Goal: Find specific page/section: Find specific page/section

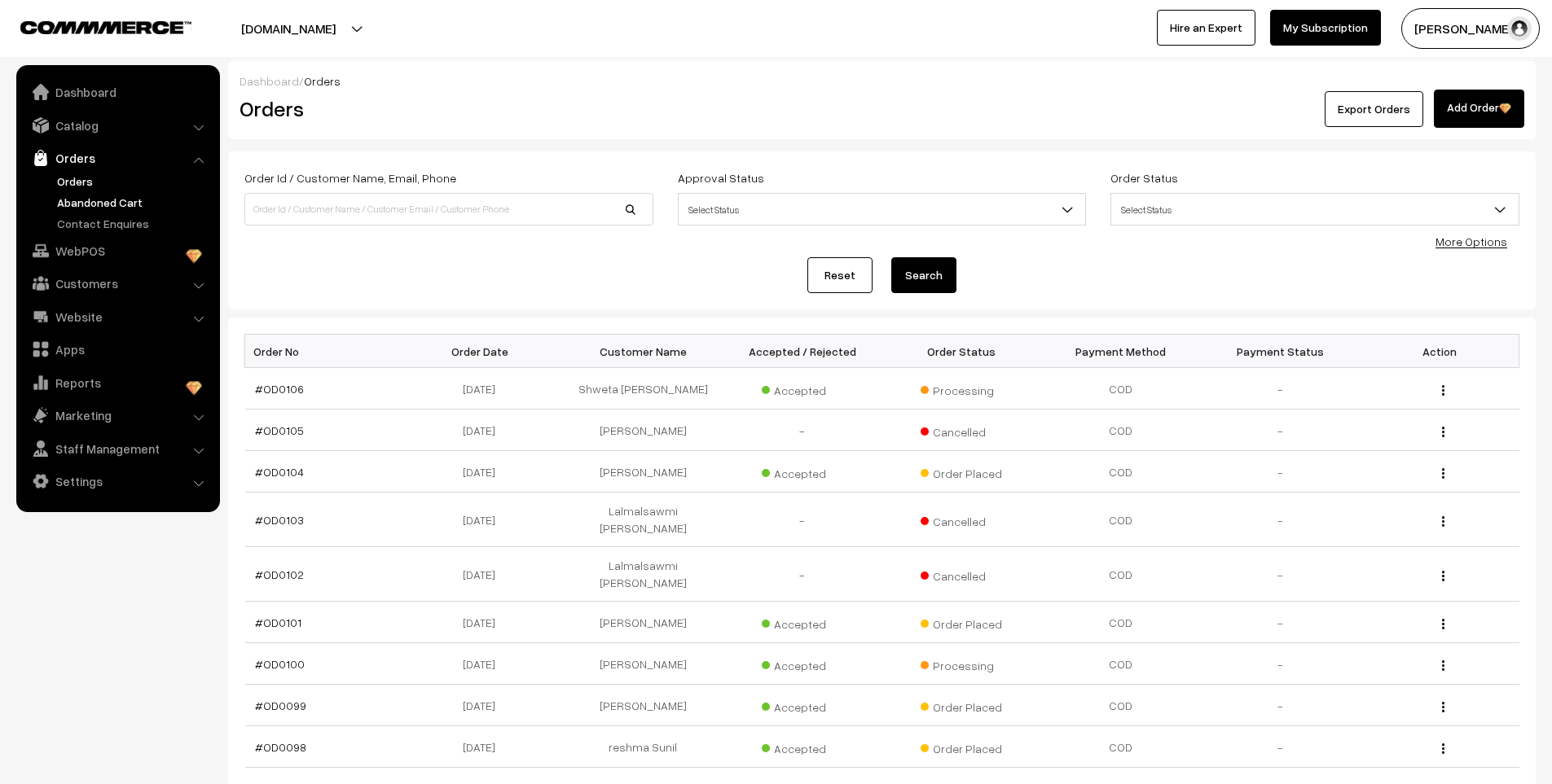
click at [87, 201] on link "Abandoned Cart" at bounding box center [133, 202] width 161 height 17
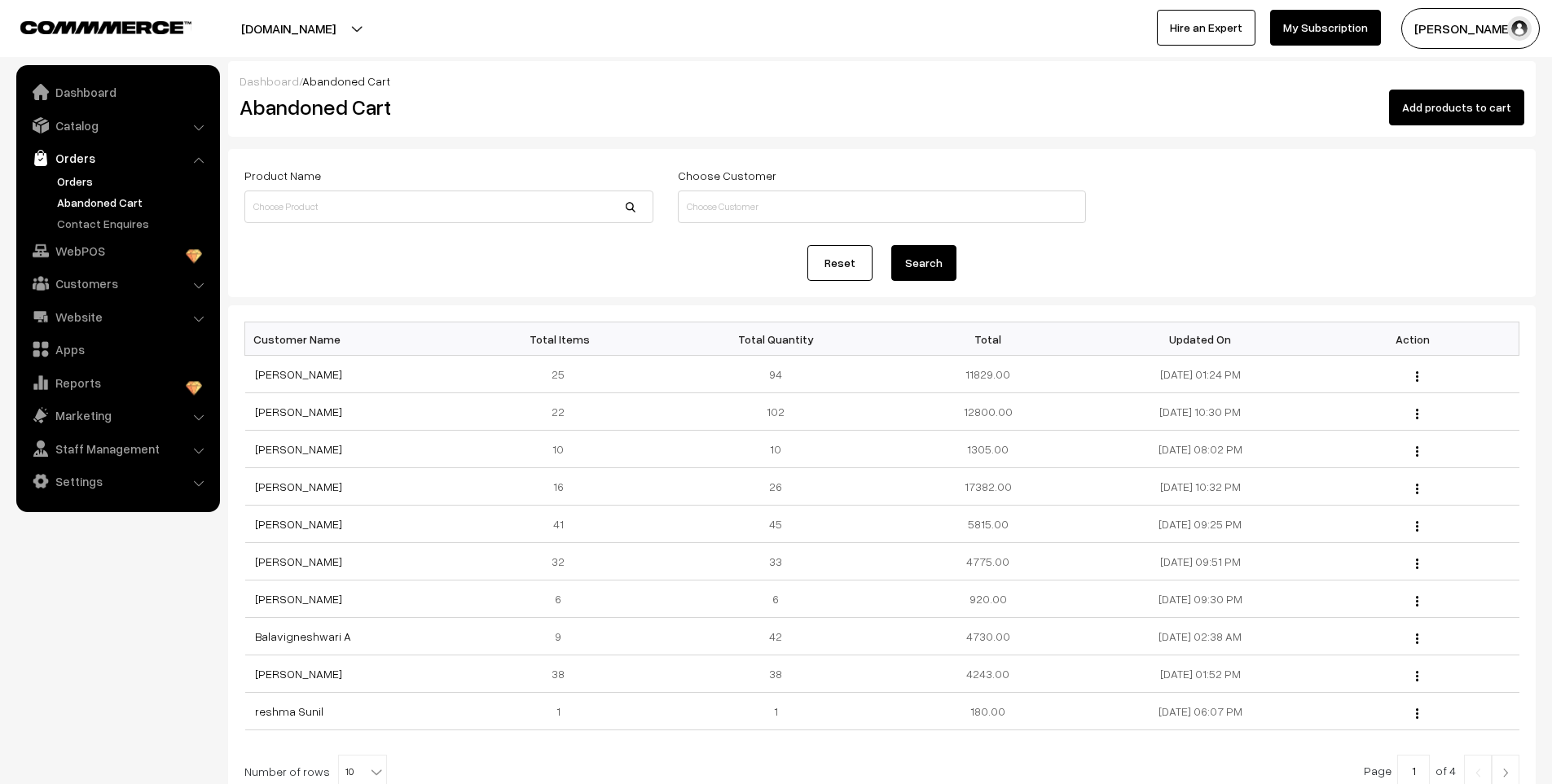
click at [83, 179] on link "Orders" at bounding box center [133, 181] width 161 height 17
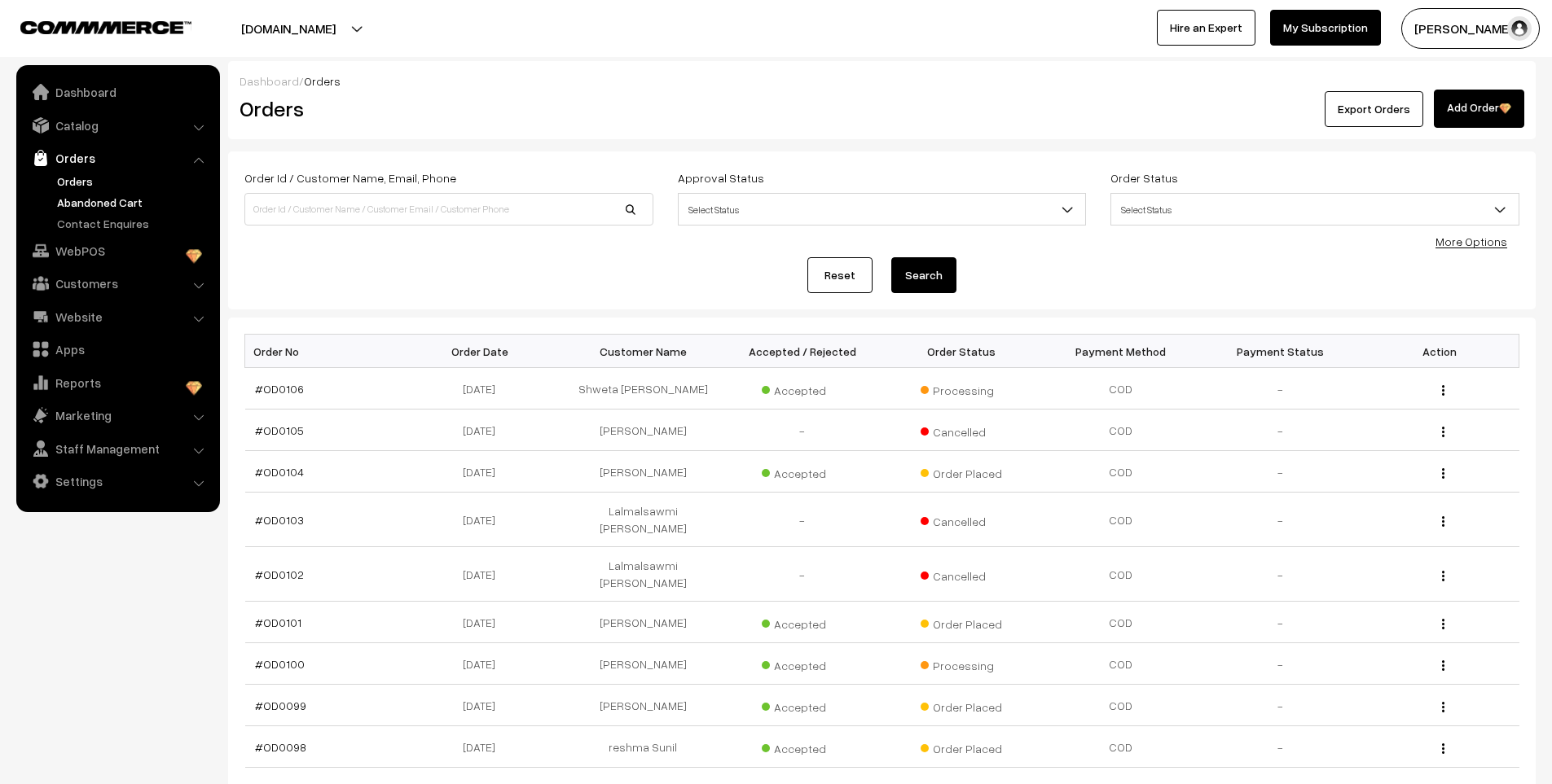
click at [97, 207] on link "Abandoned Cart" at bounding box center [133, 202] width 161 height 17
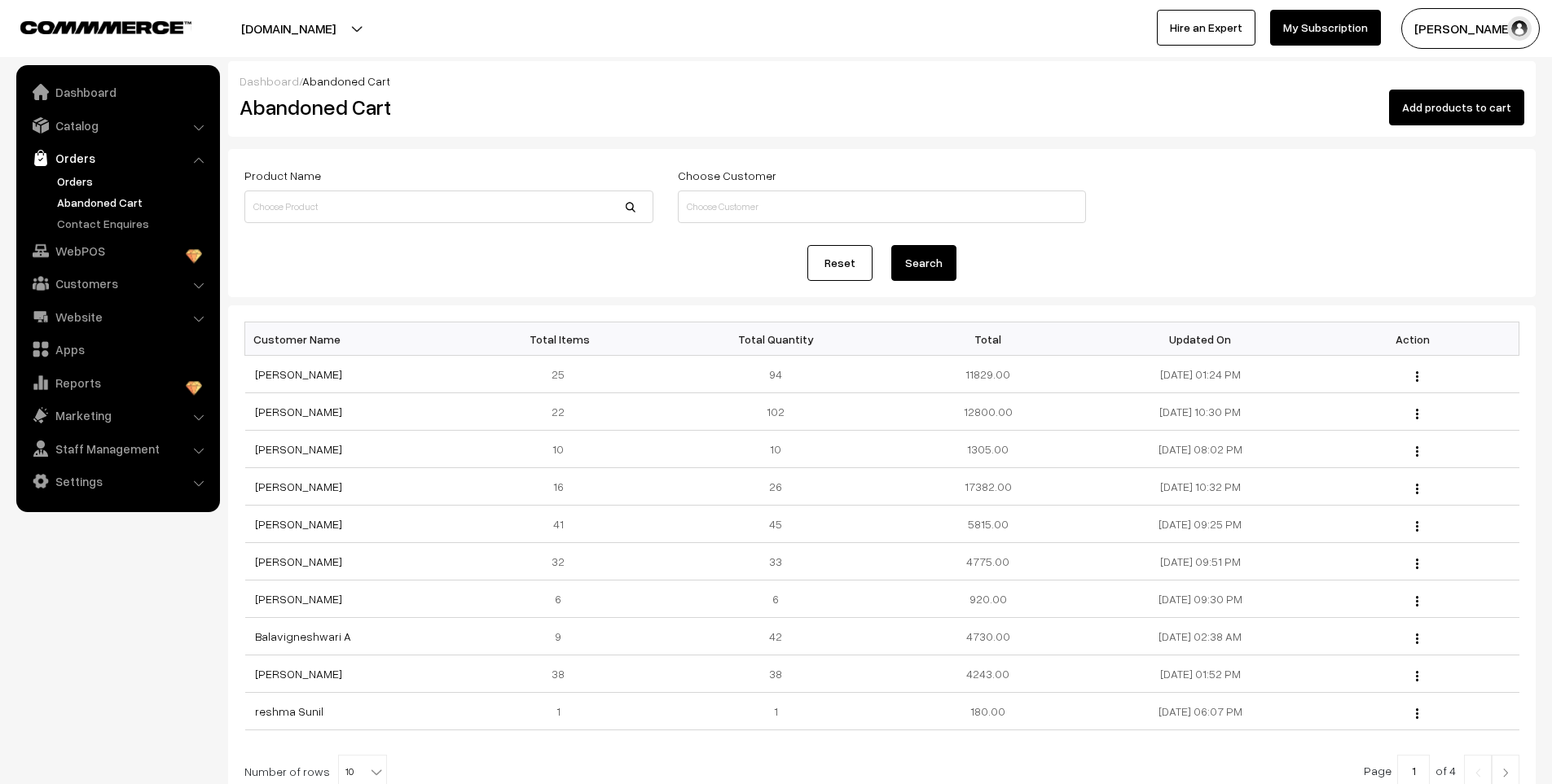
click at [74, 180] on link "Orders" at bounding box center [133, 181] width 161 height 17
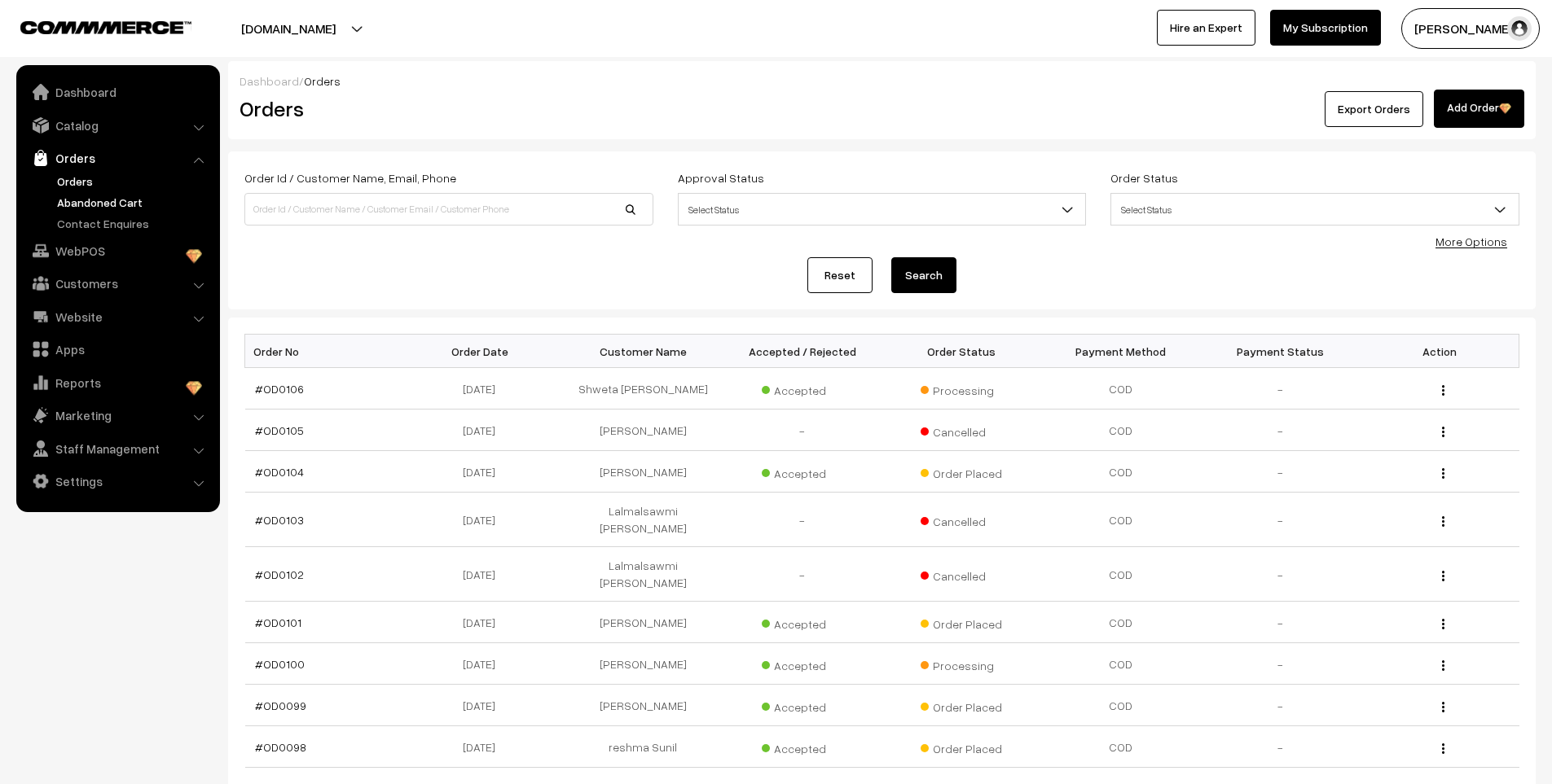
click at [115, 195] on link "Abandoned Cart" at bounding box center [133, 202] width 161 height 17
